Goal: Transaction & Acquisition: Purchase product/service

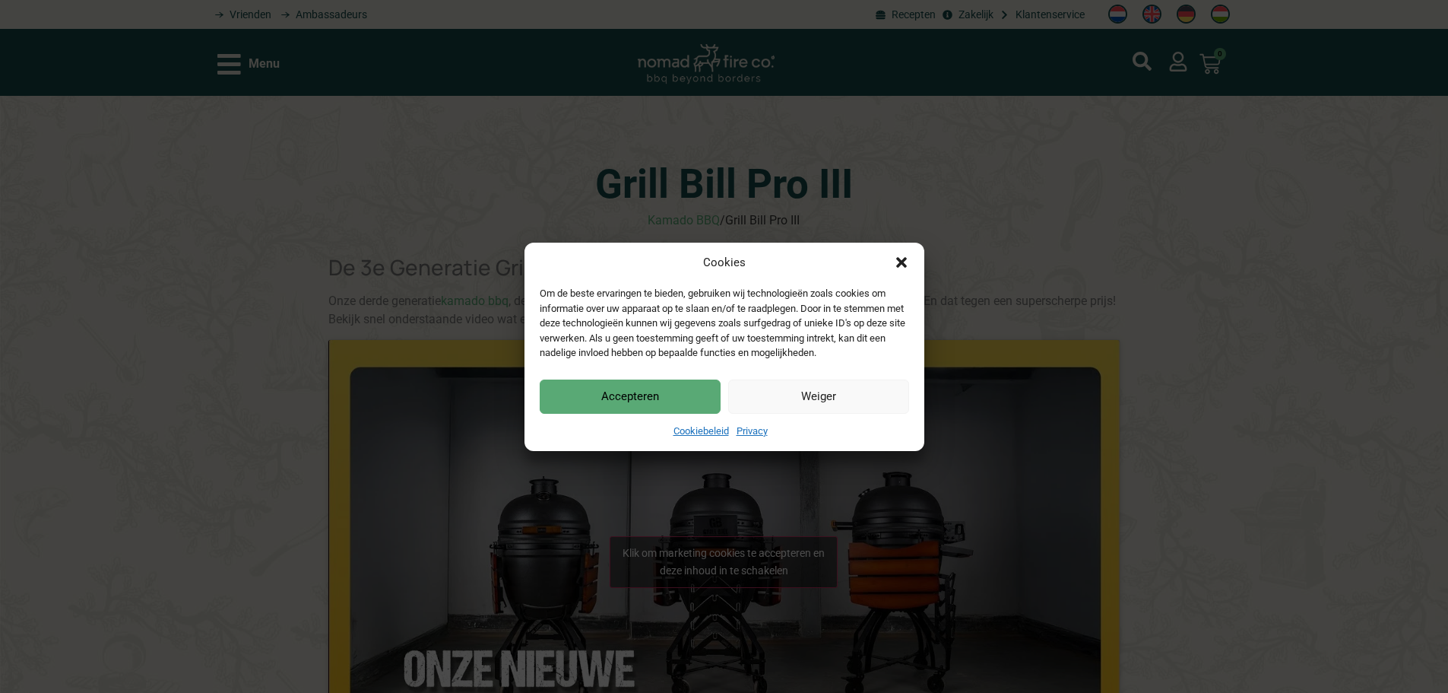
click at [639, 398] on button "Accepteren" at bounding box center [630, 396] width 181 height 34
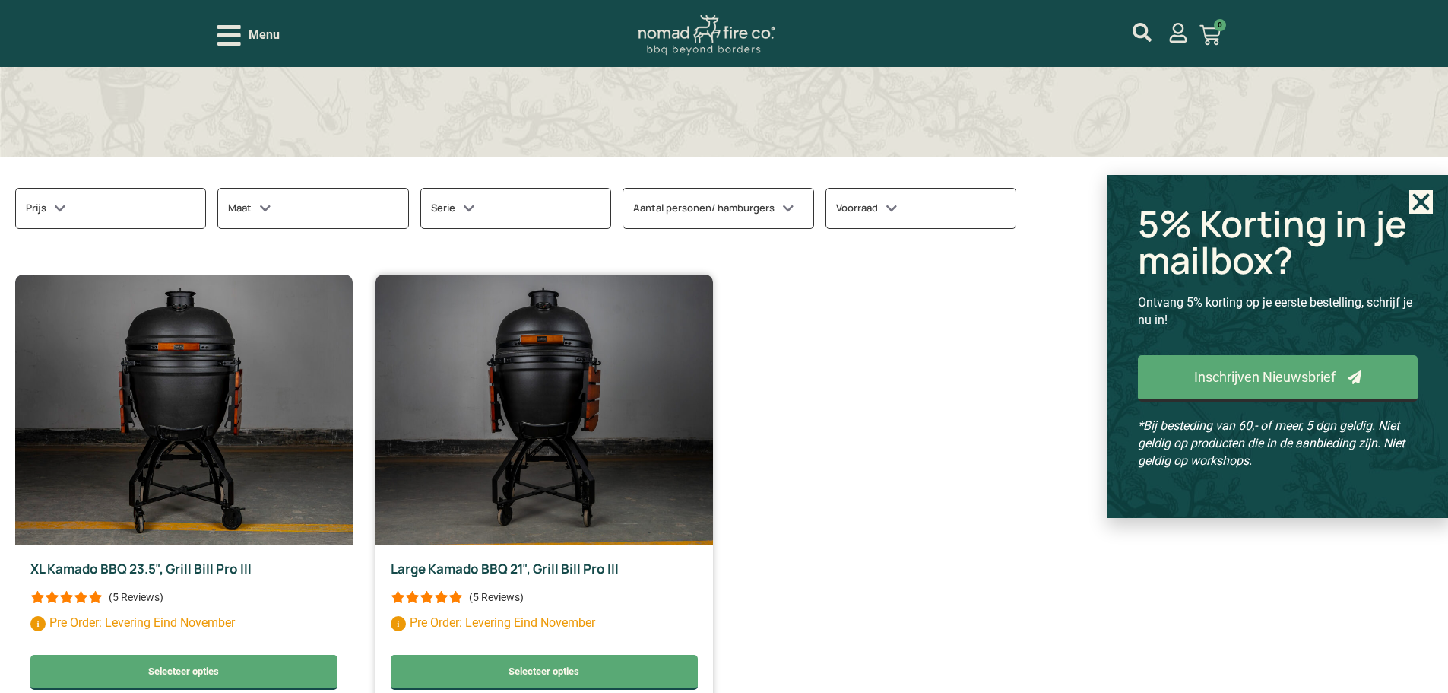
scroll to position [836, 0]
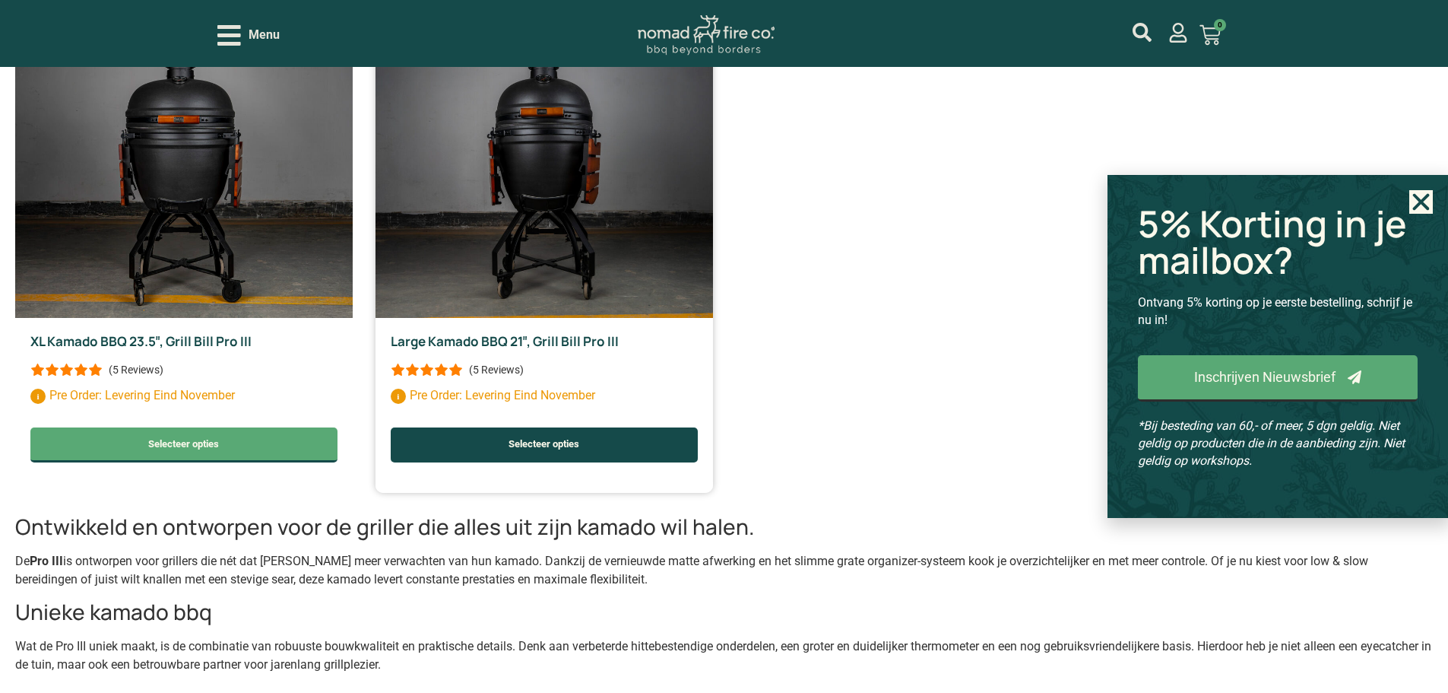
click at [444, 455] on link "Selecteer opties" at bounding box center [544, 444] width 307 height 35
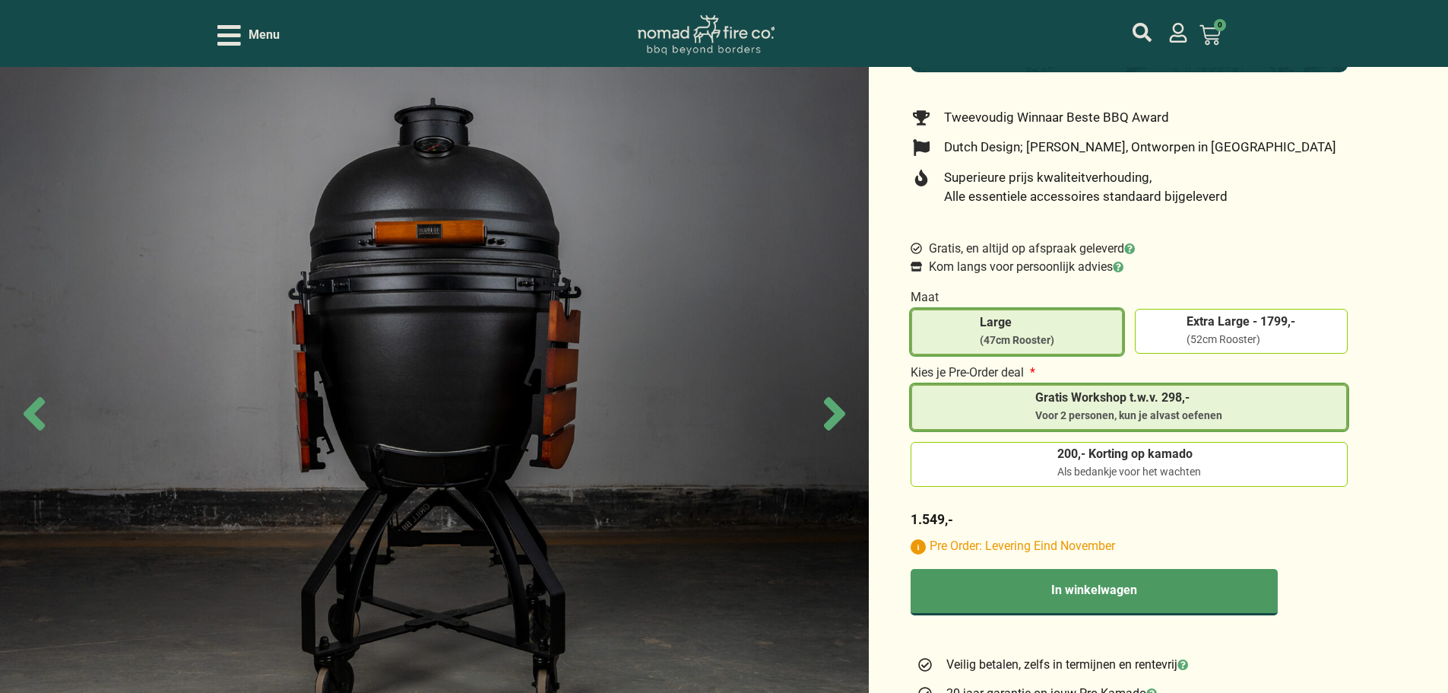
scroll to position [456, 0]
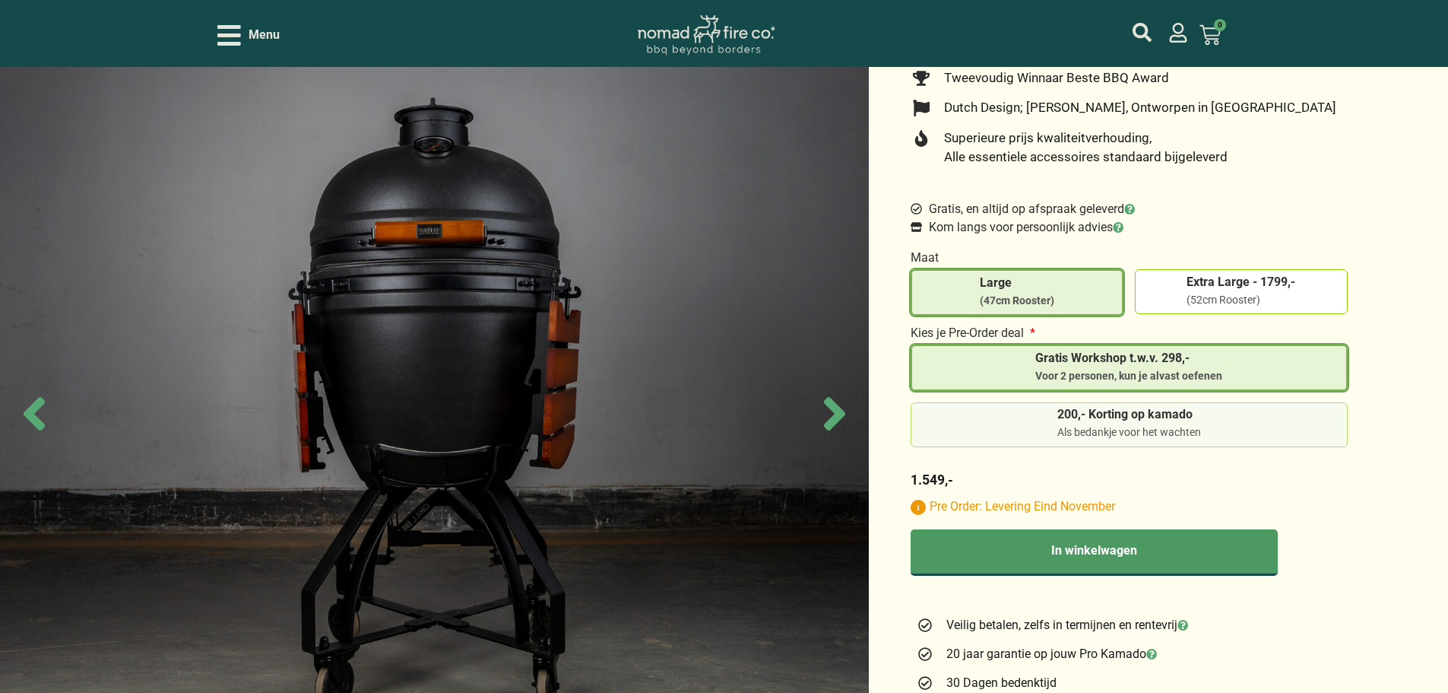
click at [1027, 419] on label "200,- Korting op kamado Als bedankje voor het wachten" at bounding box center [1130, 424] width 424 height 32
click at [0, 0] on input "200,- Korting op kamado Als bedankje voor het wachten" at bounding box center [0, 0] width 0 height 0
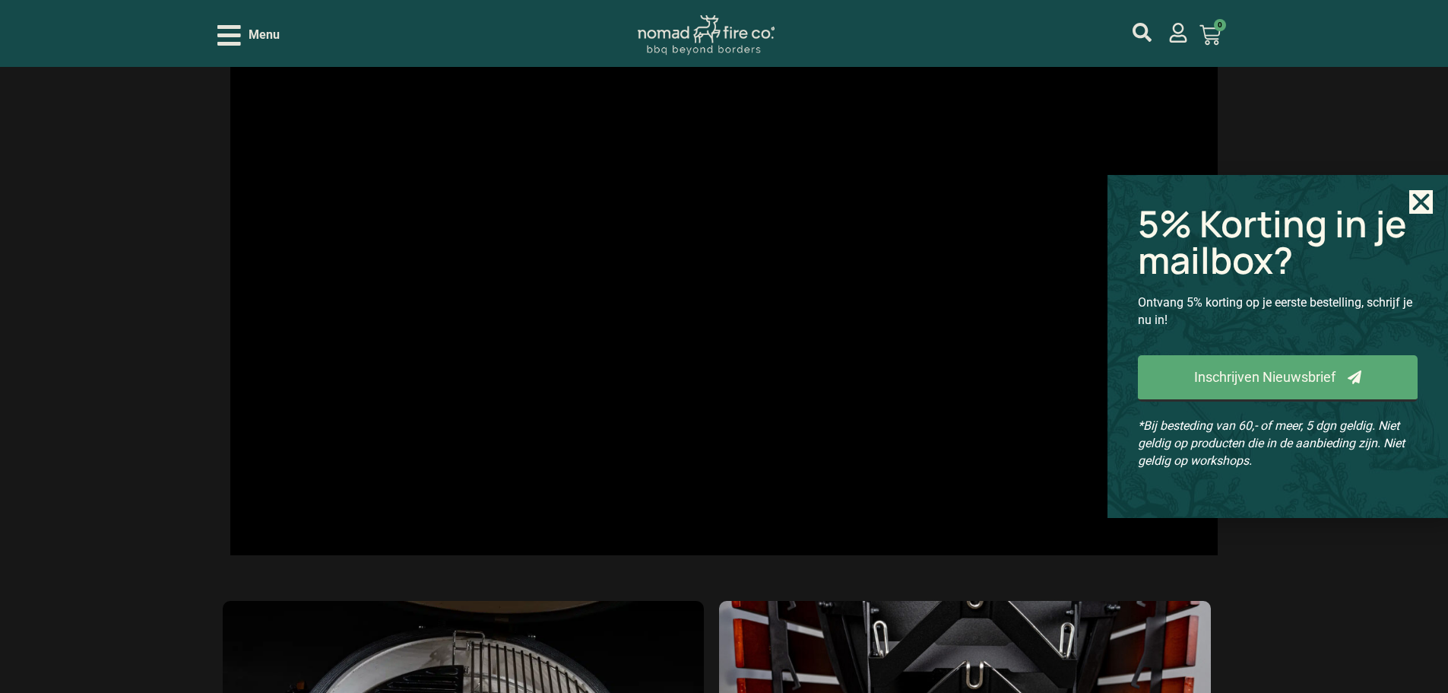
scroll to position [2889, 0]
